Goal: Task Accomplishment & Management: Complete application form

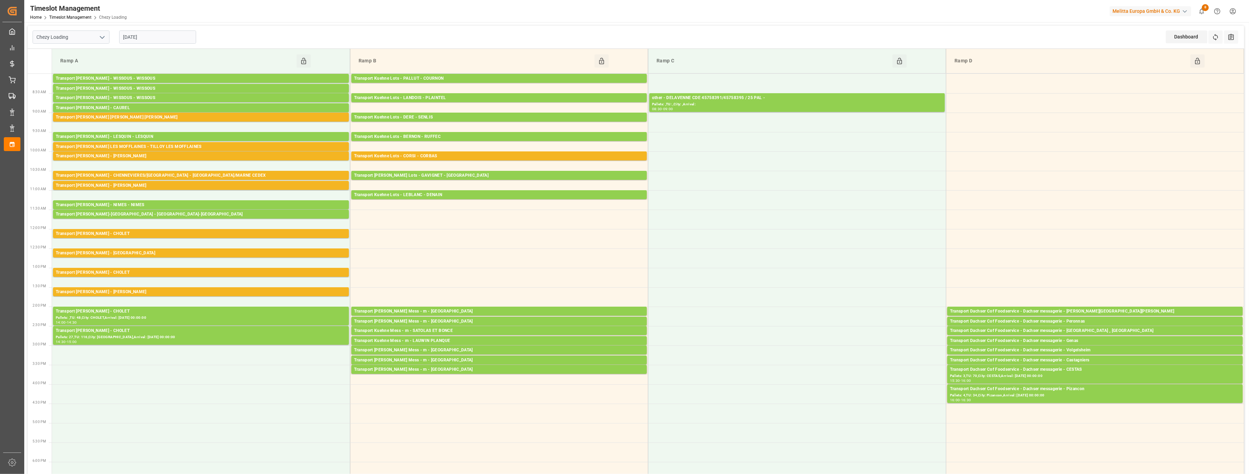
click at [161, 38] on input "[DATE]" at bounding box center [157, 36] width 77 height 13
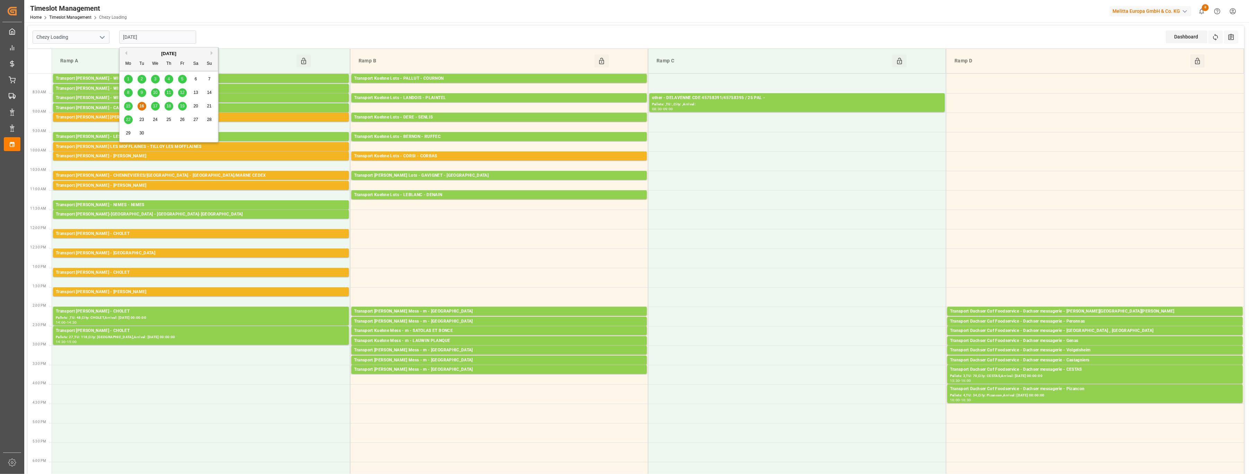
click at [161, 38] on input "[DATE]" at bounding box center [157, 36] width 77 height 13
click at [104, 37] on icon "open menu" at bounding box center [102, 37] width 8 height 8
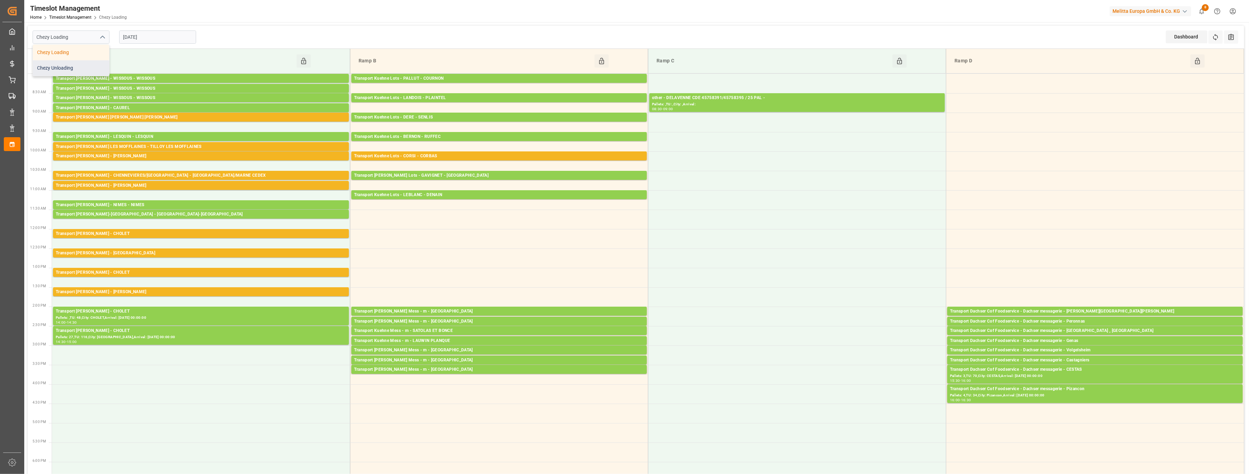
click at [84, 70] on div "Chezy Unloading" at bounding box center [71, 68] width 76 height 16
type input "Chezy Unloading"
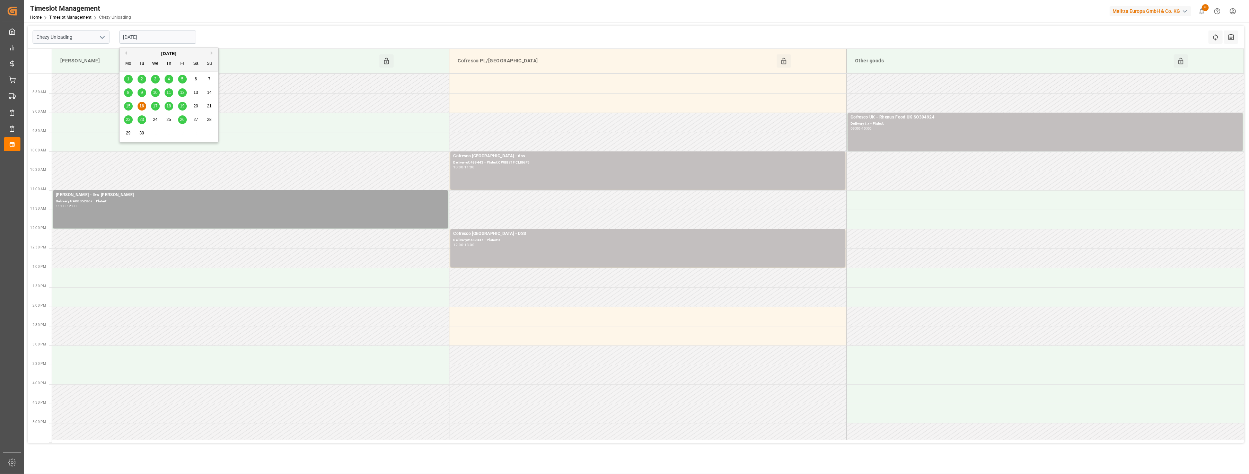
click at [174, 37] on input "[DATE]" at bounding box center [157, 36] width 77 height 13
click at [156, 104] on span "17" at bounding box center [155, 106] width 5 height 5
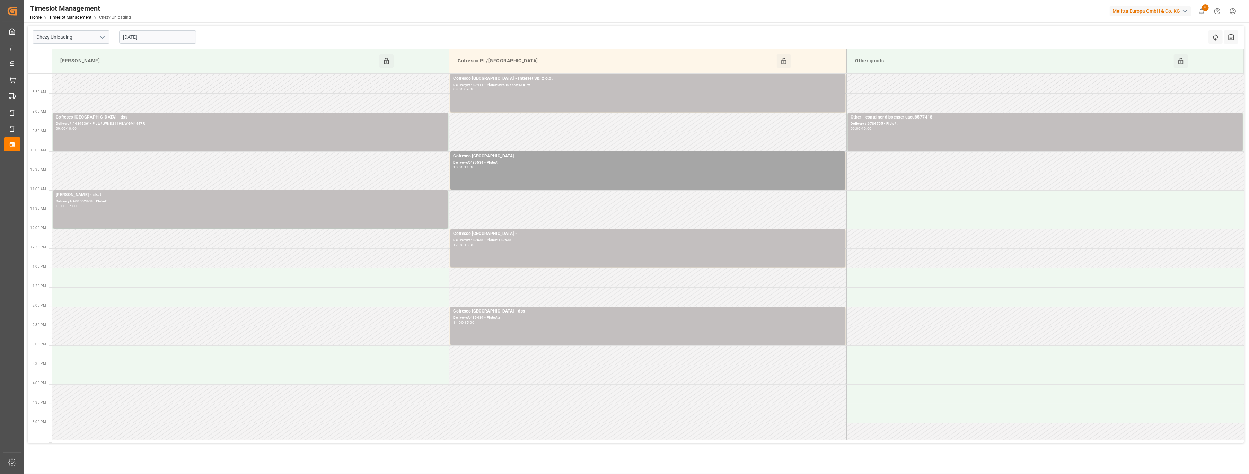
click at [165, 44] on div "[DATE]" at bounding box center [157, 37] width 87 height 23
click at [167, 39] on input "[DATE]" at bounding box center [157, 36] width 77 height 13
click at [128, 107] on span "15" at bounding box center [128, 106] width 5 height 5
type input "[DATE]"
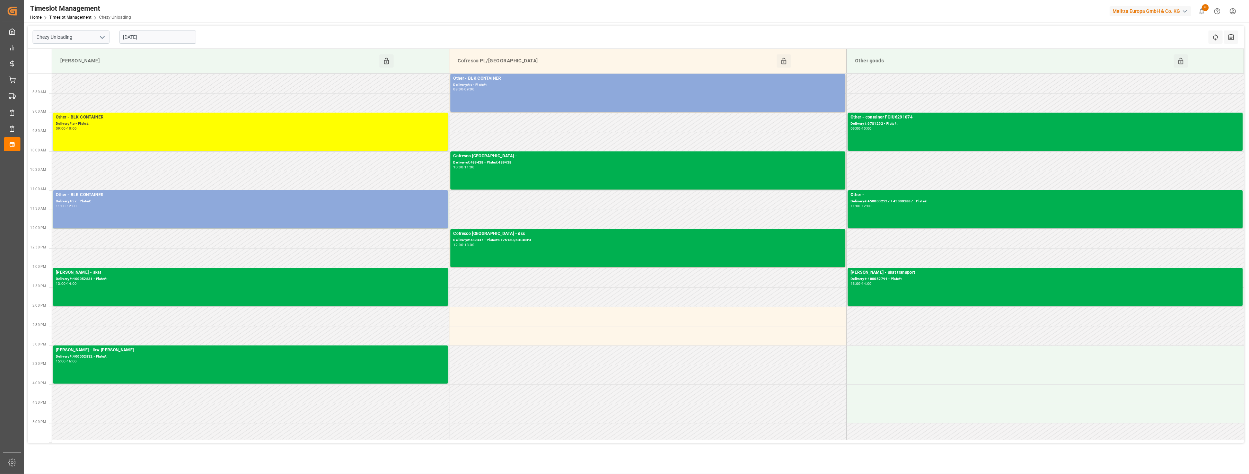
click at [176, 37] on input "[DATE]" at bounding box center [157, 36] width 77 height 13
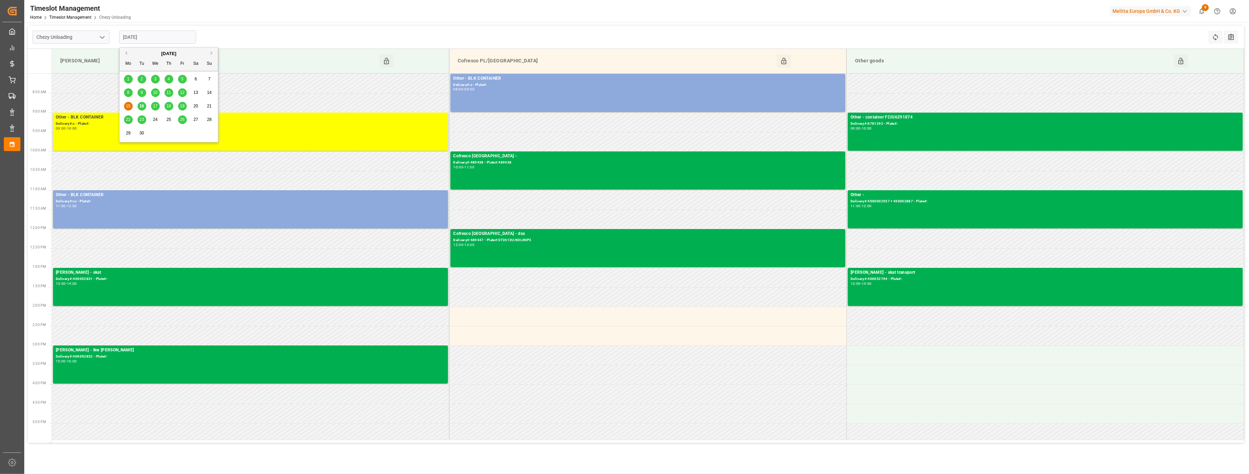
click at [107, 38] on input "Chezy Unloading" at bounding box center [71, 36] width 77 height 13
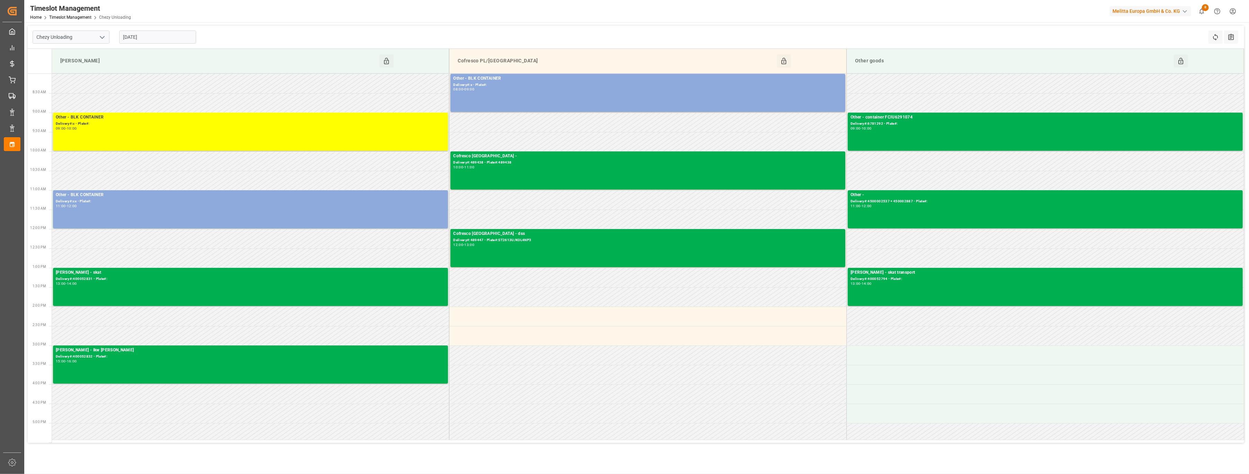
click at [101, 38] on icon "open menu" at bounding box center [102, 37] width 8 height 8
click at [92, 52] on div "Chezy Loading" at bounding box center [71, 53] width 76 height 16
type input "Chezy Loading"
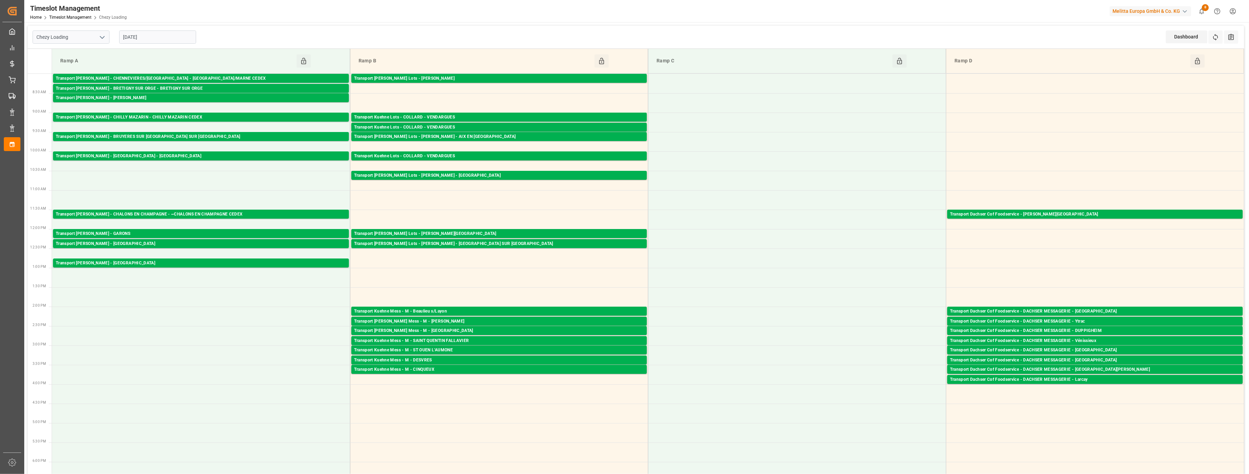
click at [169, 33] on input "[DATE]" at bounding box center [157, 36] width 77 height 13
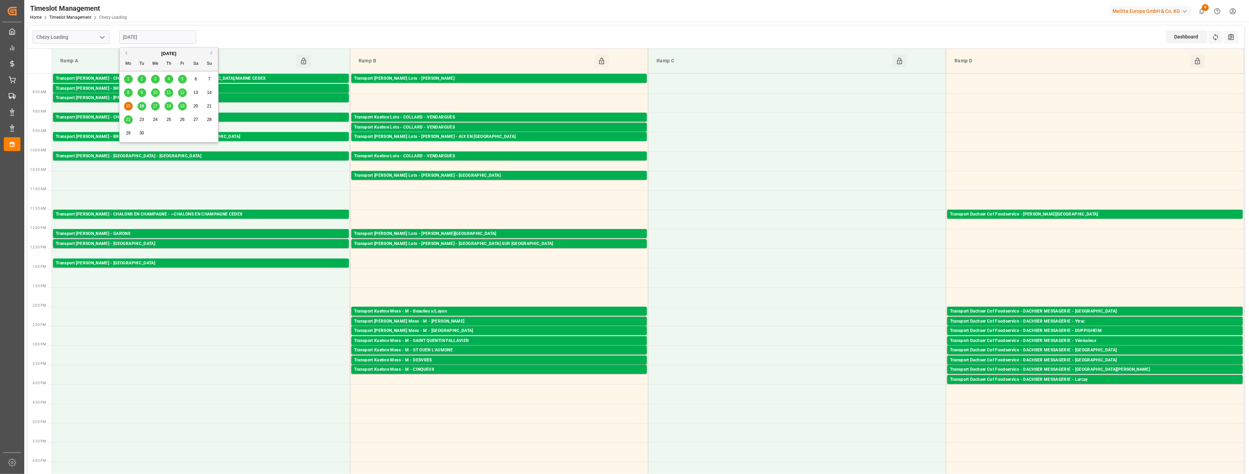
click at [156, 107] on span "17" at bounding box center [155, 106] width 5 height 5
type input "[DATE]"
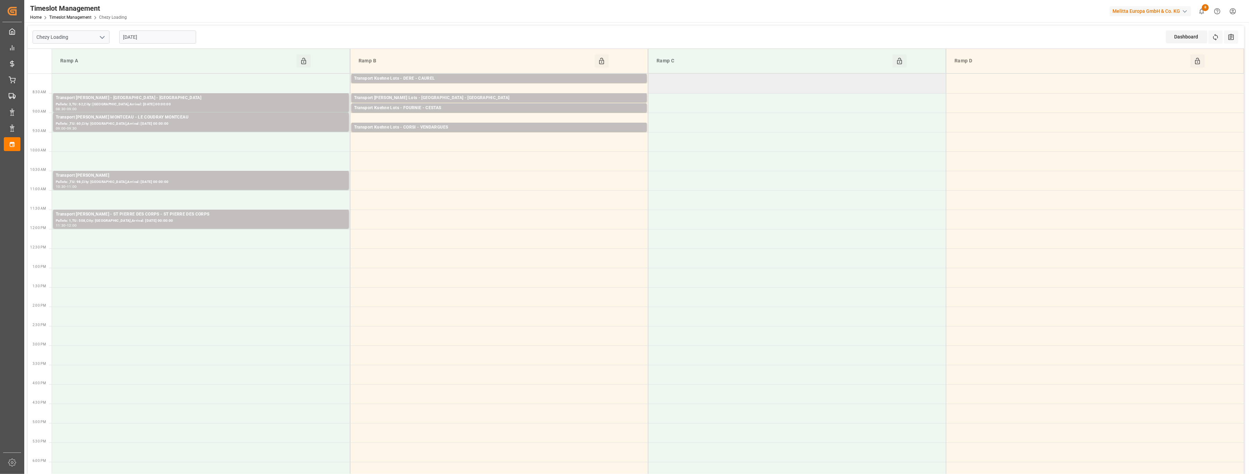
click at [720, 85] on td at bounding box center [797, 83] width 298 height 19
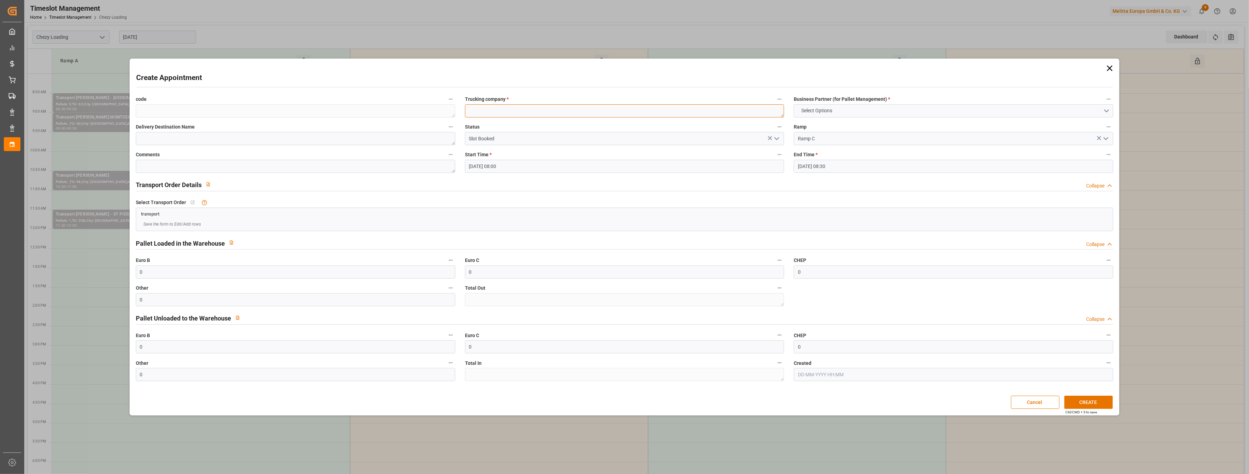
click at [651, 114] on textarea at bounding box center [624, 110] width 319 height 13
type textarea "ab textel delavenne au [GEOGRAPHIC_DATA]"
click at [854, 112] on button "Select Options" at bounding box center [953, 110] width 319 height 13
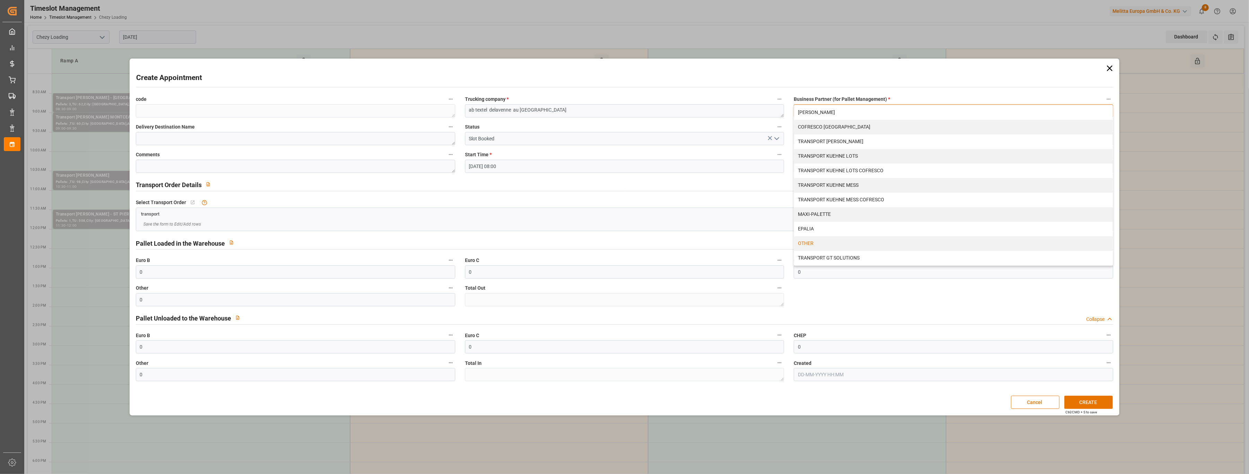
click at [822, 239] on div "OTHER" at bounding box center [953, 243] width 319 height 15
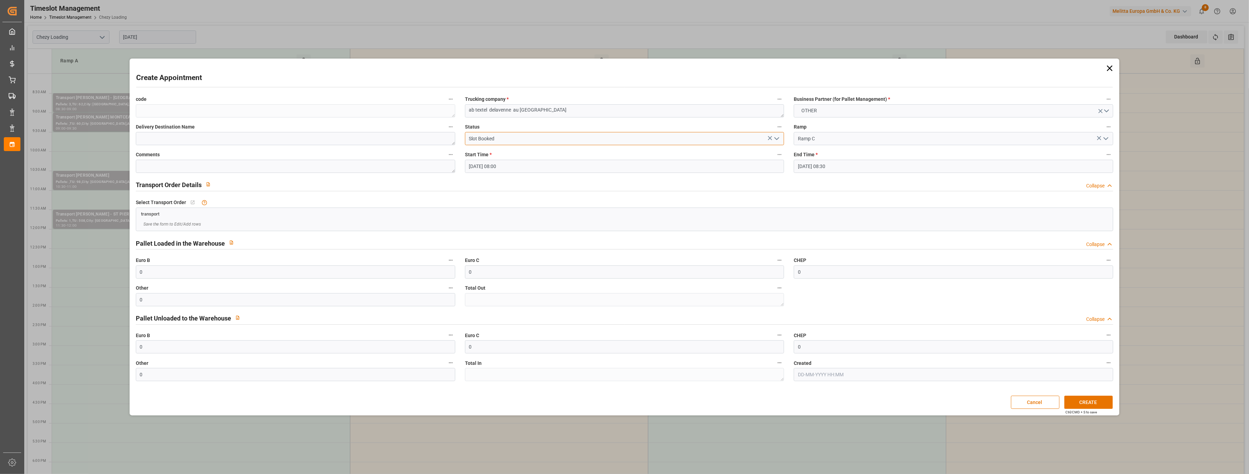
click at [513, 137] on input "Slot Booked" at bounding box center [624, 138] width 319 height 13
click at [774, 138] on icon "open menu" at bounding box center [777, 138] width 8 height 8
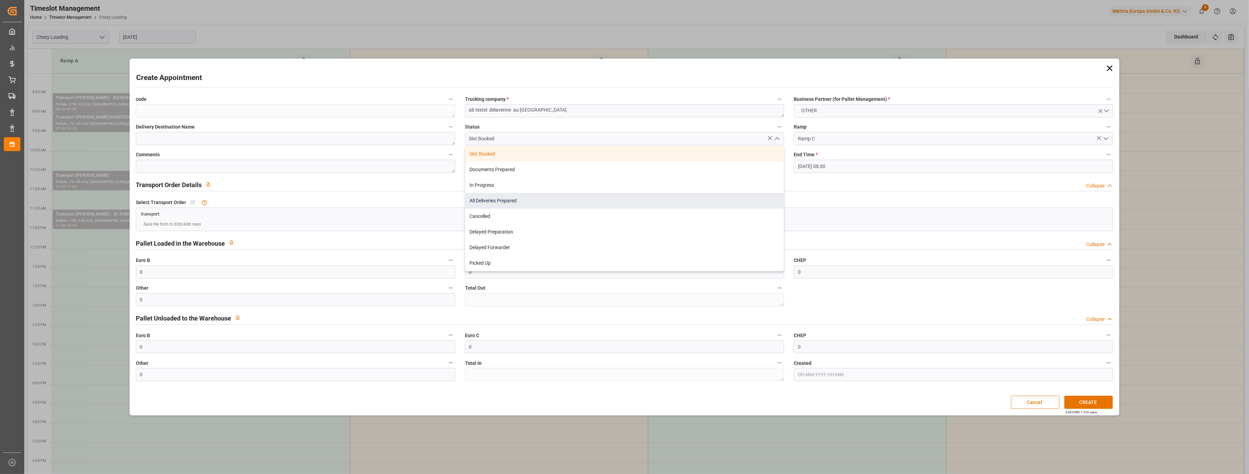
click at [705, 204] on div "All Deliveries Prepared" at bounding box center [624, 201] width 319 height 16
type input "All Deliveries Prepared"
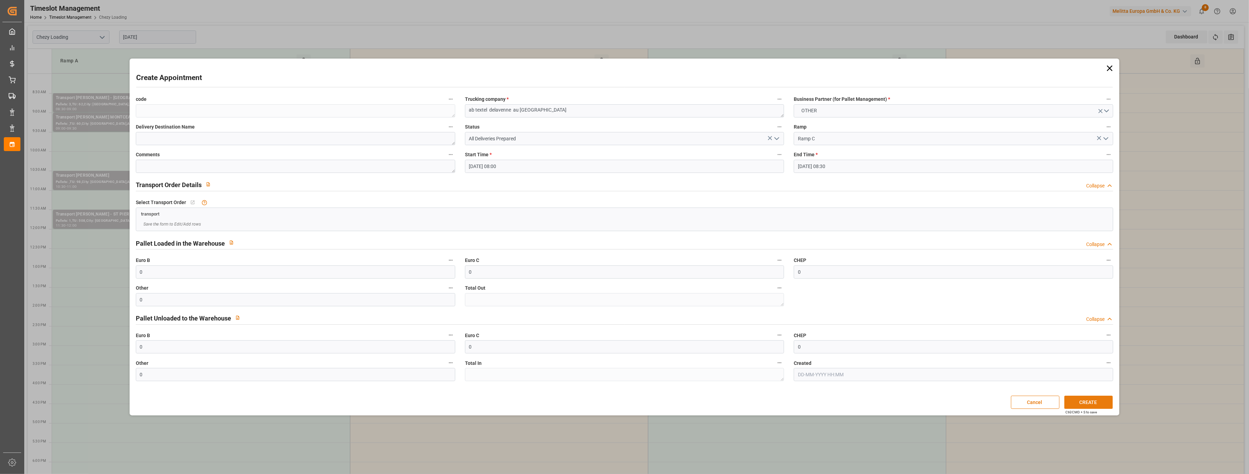
click at [1082, 399] on button "CREATE" at bounding box center [1088, 402] width 49 height 13
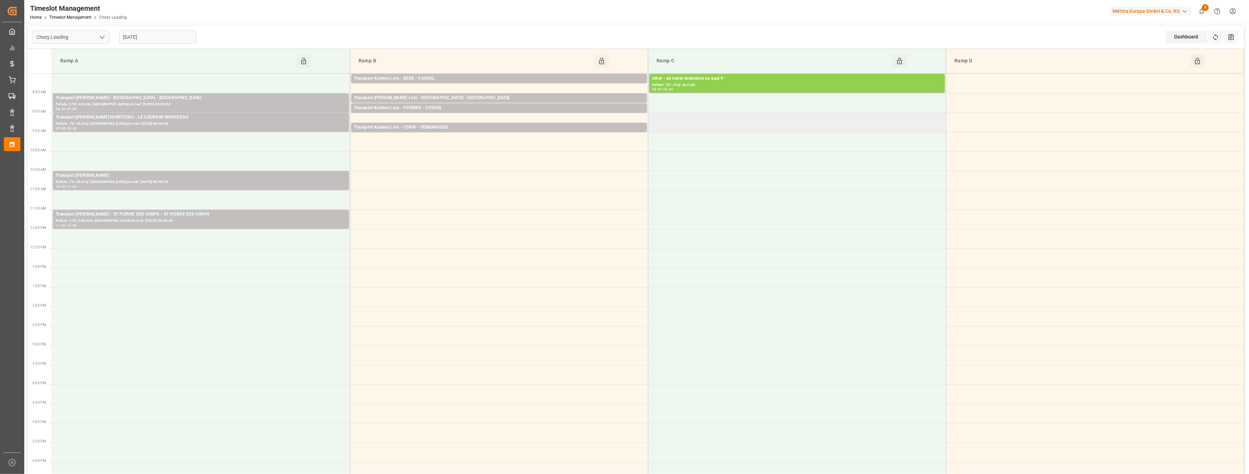
click at [696, 124] on td at bounding box center [797, 122] width 298 height 19
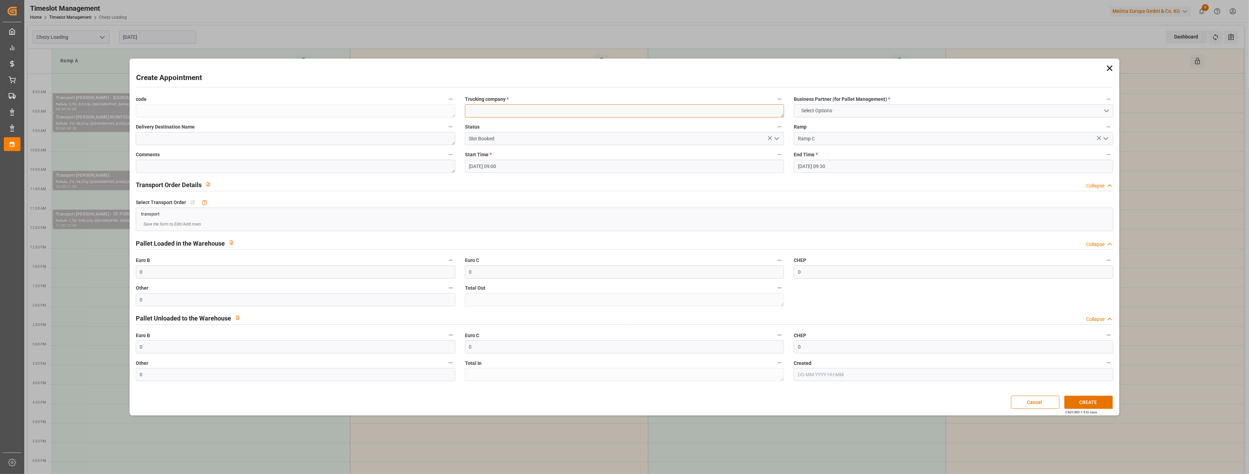
click at [584, 114] on textarea at bounding box center [624, 110] width 319 height 13
click at [346, 142] on textarea at bounding box center [295, 138] width 319 height 13
click at [579, 114] on textarea "corniere" at bounding box center [624, 110] width 319 height 13
paste textarea ": CT 5107P/ CT 4381W"
click at [467, 111] on textarea "corniere : CT 5107P/ CT 4381W" at bounding box center [624, 110] width 319 height 13
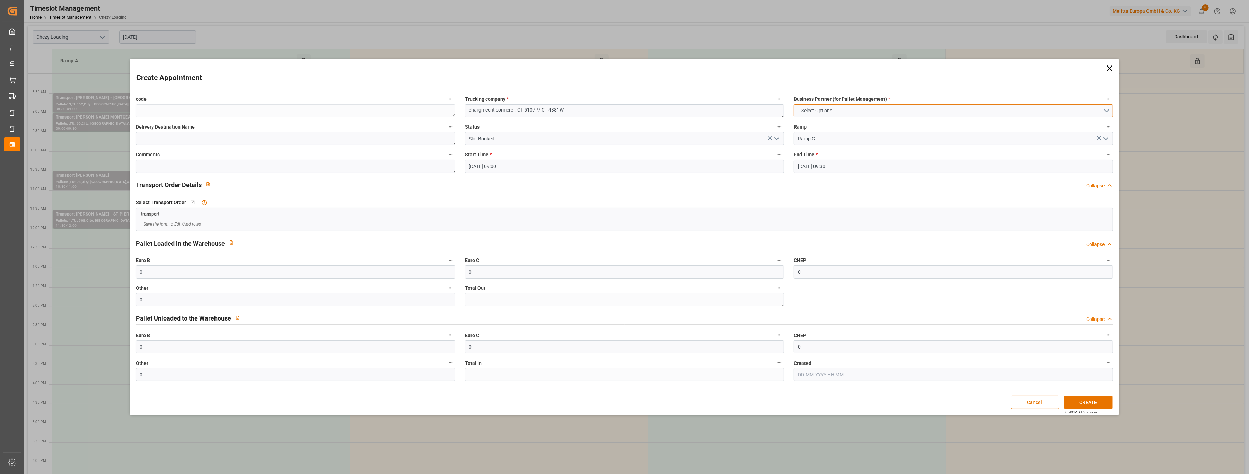
click at [860, 108] on button "Select Options" at bounding box center [953, 110] width 319 height 13
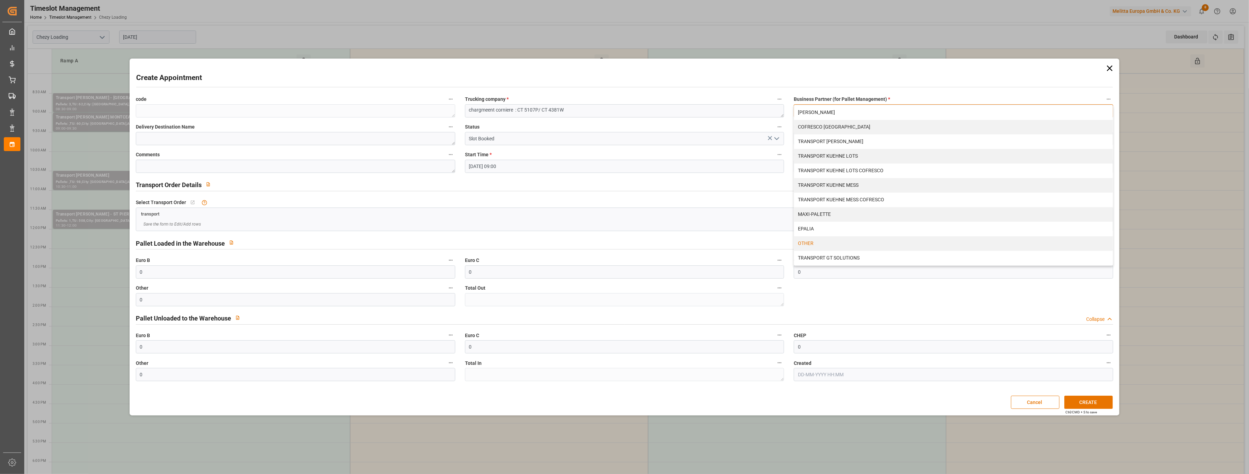
click at [834, 241] on div "OTHER" at bounding box center [953, 243] width 319 height 15
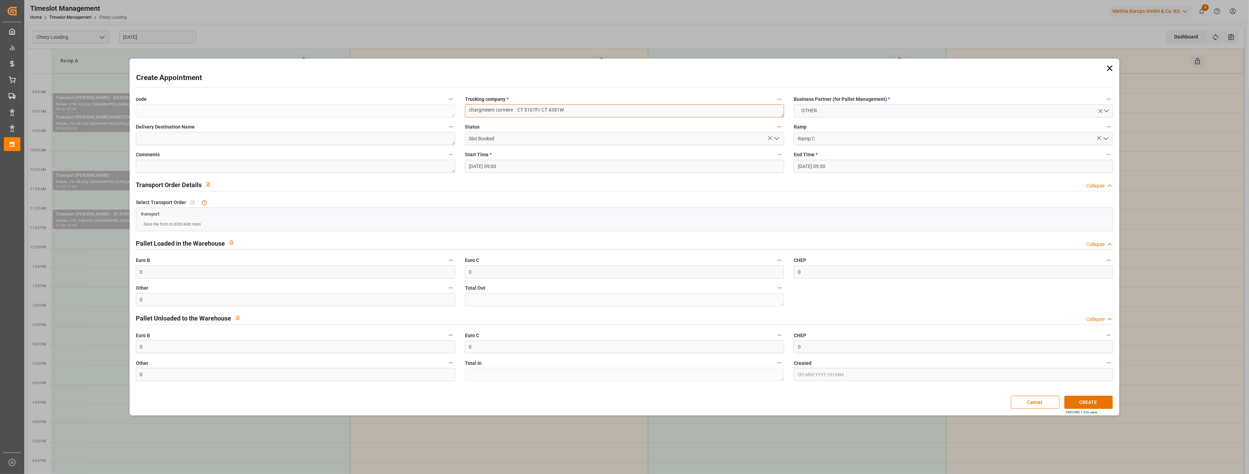
click at [481, 109] on textarea "chargmeent corniere : CT 5107P/ CT 4381W" at bounding box center [624, 110] width 319 height 13
click at [574, 108] on textarea "chargement corniere : CT 5107P/ CT 4381W" at bounding box center [624, 110] width 319 height 13
type textarea "chargement corniere : CT 5107P/ CT 4381W"
click at [1084, 400] on button "CREATE" at bounding box center [1088, 402] width 49 height 13
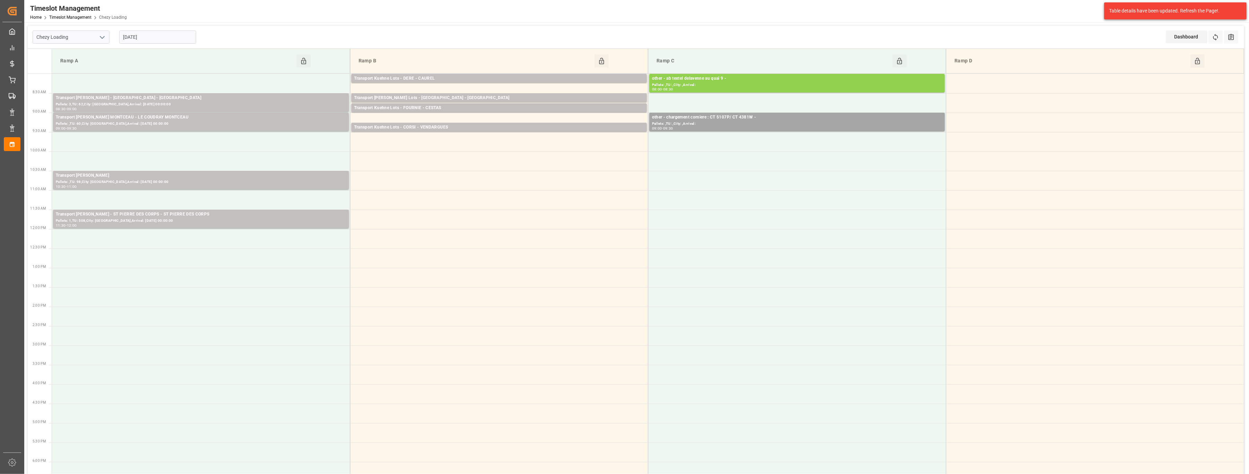
click at [187, 38] on input "[DATE]" at bounding box center [157, 36] width 77 height 13
click at [98, 39] on icon "open menu" at bounding box center [102, 37] width 8 height 8
click at [93, 68] on div "Chezy Unloading" at bounding box center [71, 68] width 76 height 16
type input "Chezy Unloading"
